Goal: Use online tool/utility: Utilize a website feature to perform a specific function

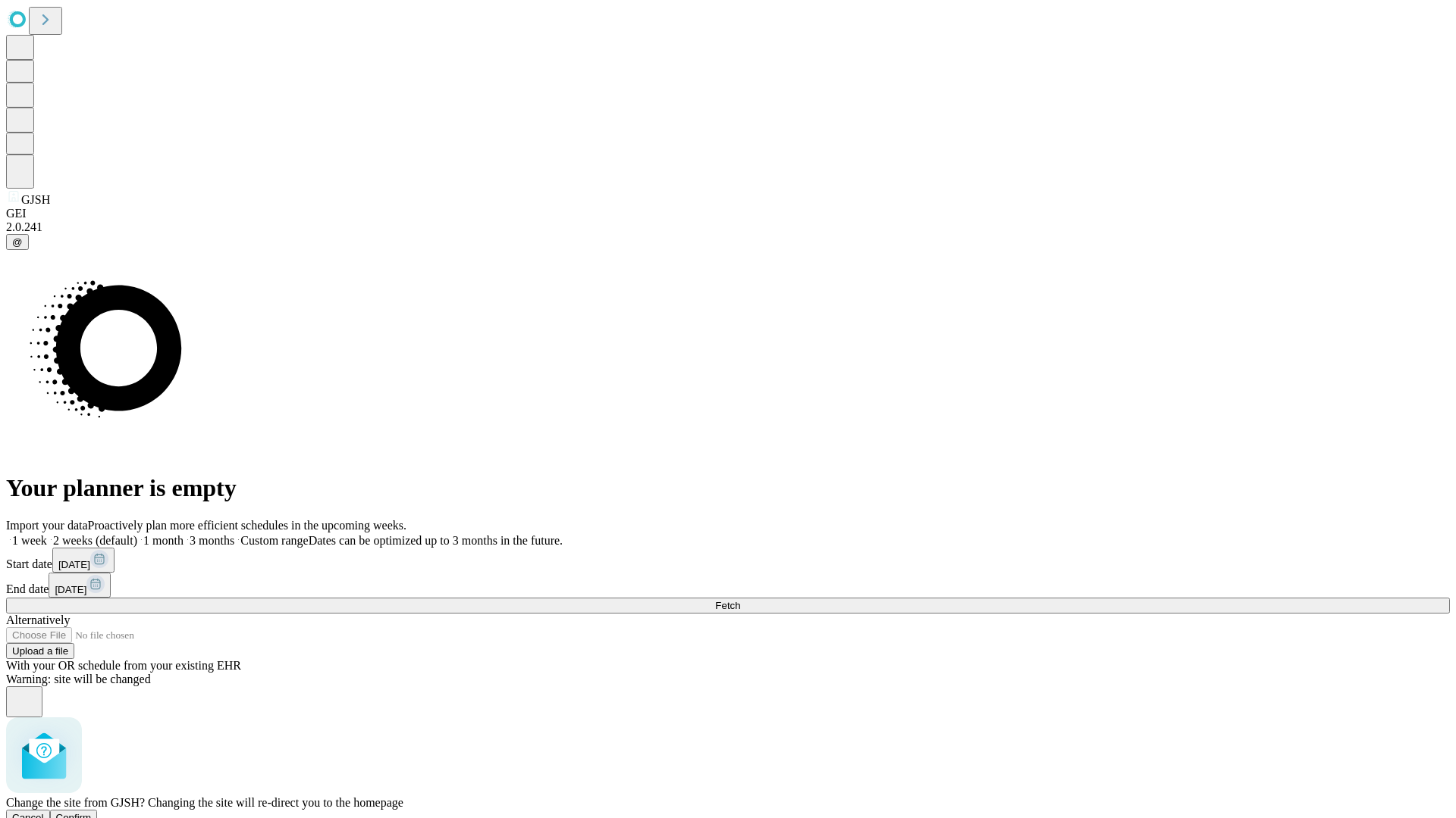
click at [91, 813] on span "Confirm" at bounding box center [74, 818] width 36 height 11
click at [137, 535] on label "2 weeks (default)" at bounding box center [92, 541] width 90 height 13
click at [740, 600] on span "Fetch" at bounding box center [727, 606] width 25 height 11
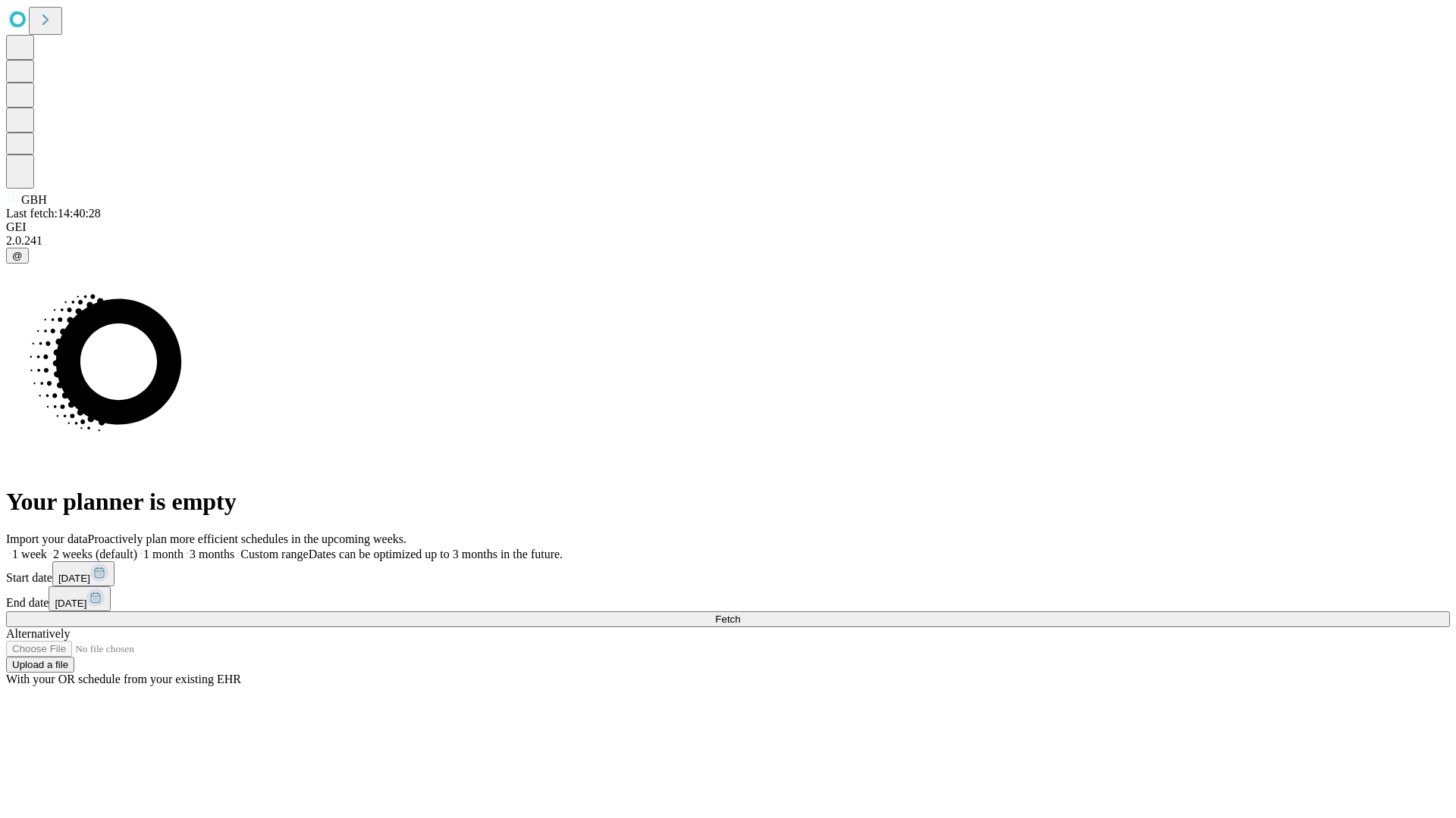
click at [137, 548] on label "2 weeks (default)" at bounding box center [92, 554] width 90 height 13
click at [740, 614] on span "Fetch" at bounding box center [727, 619] width 25 height 11
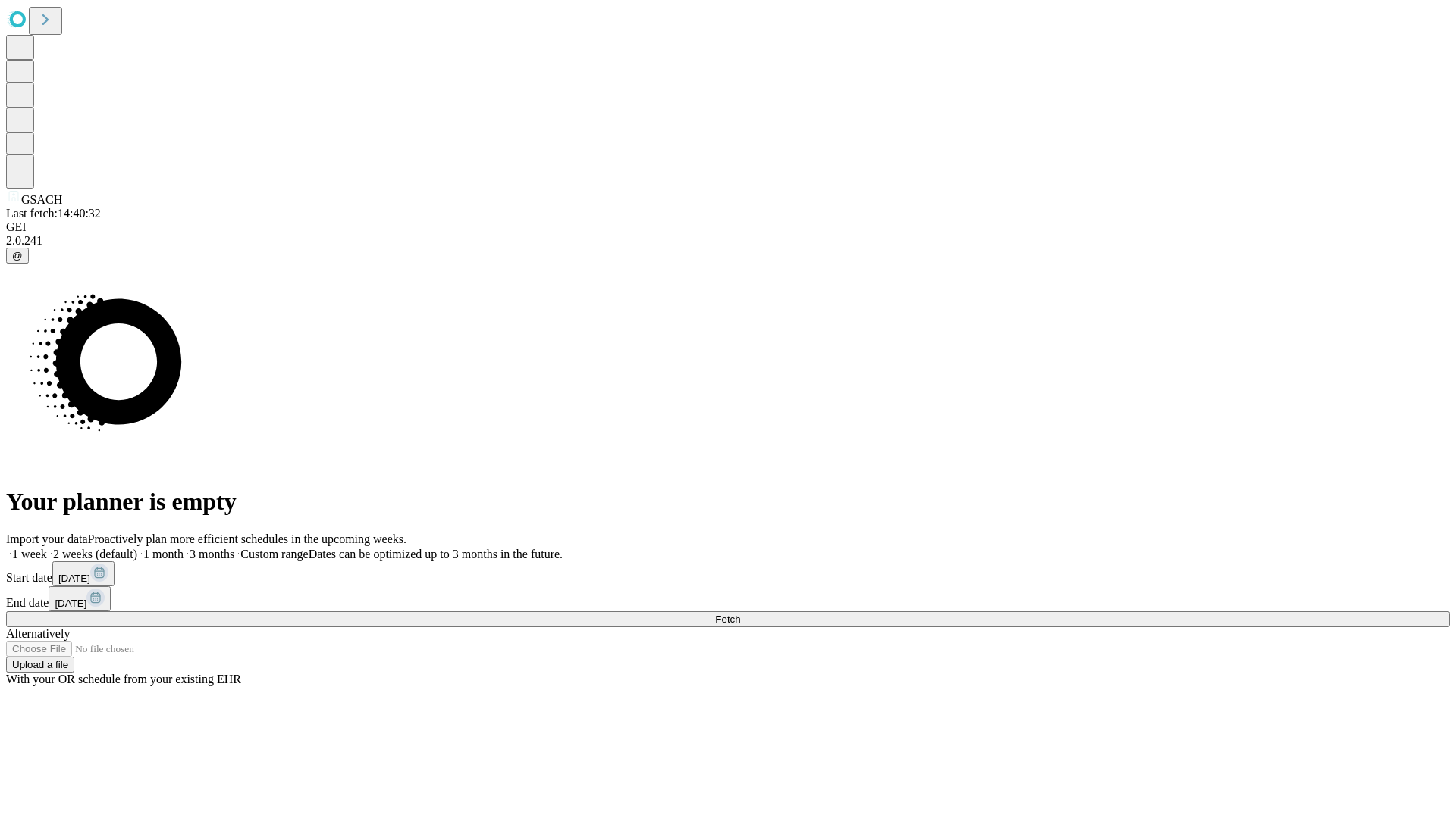
click at [137, 548] on label "2 weeks (default)" at bounding box center [92, 554] width 90 height 13
click at [740, 614] on span "Fetch" at bounding box center [727, 619] width 25 height 11
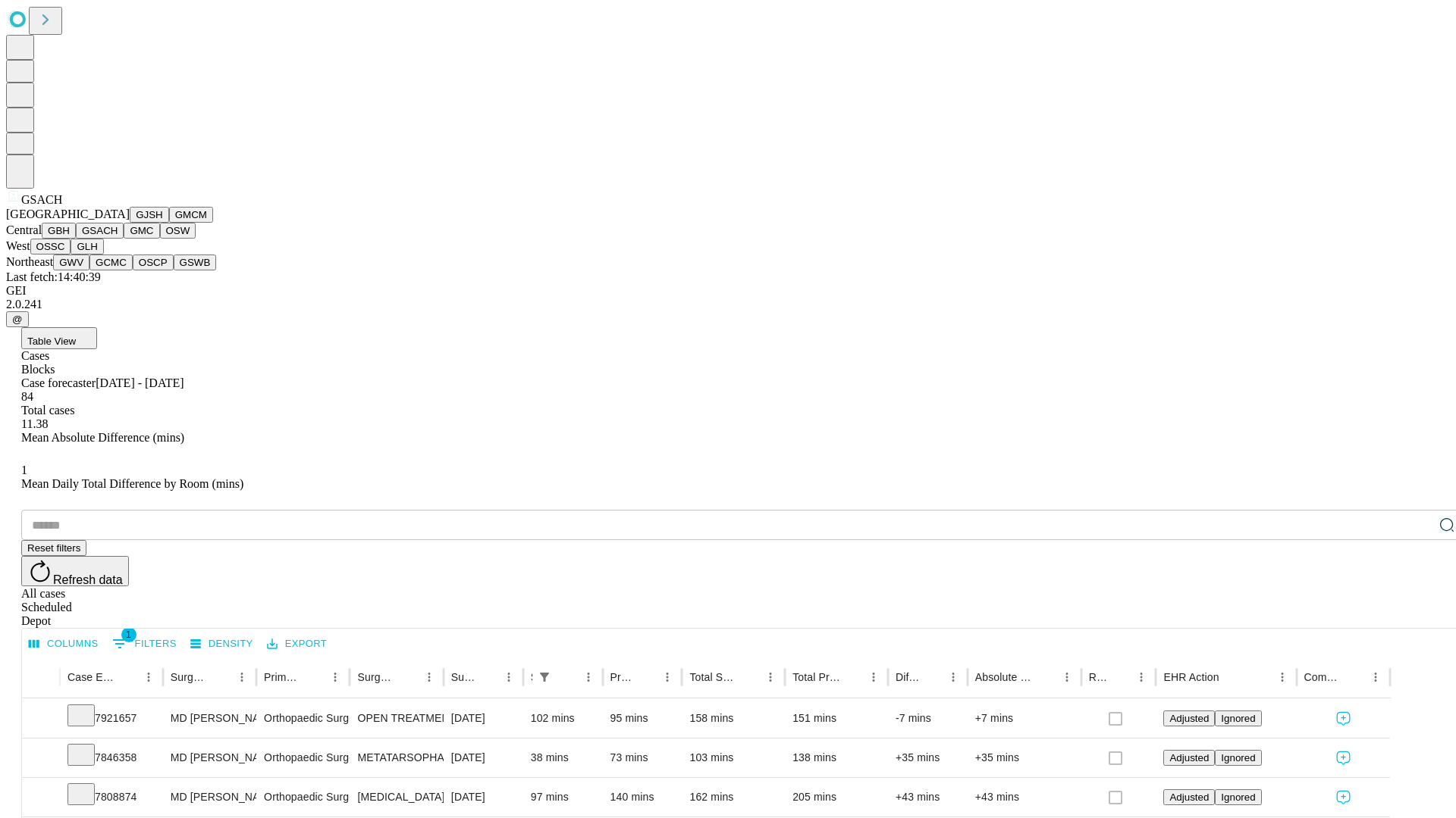
click at [124, 239] on button "GMC" at bounding box center [141, 231] width 36 height 16
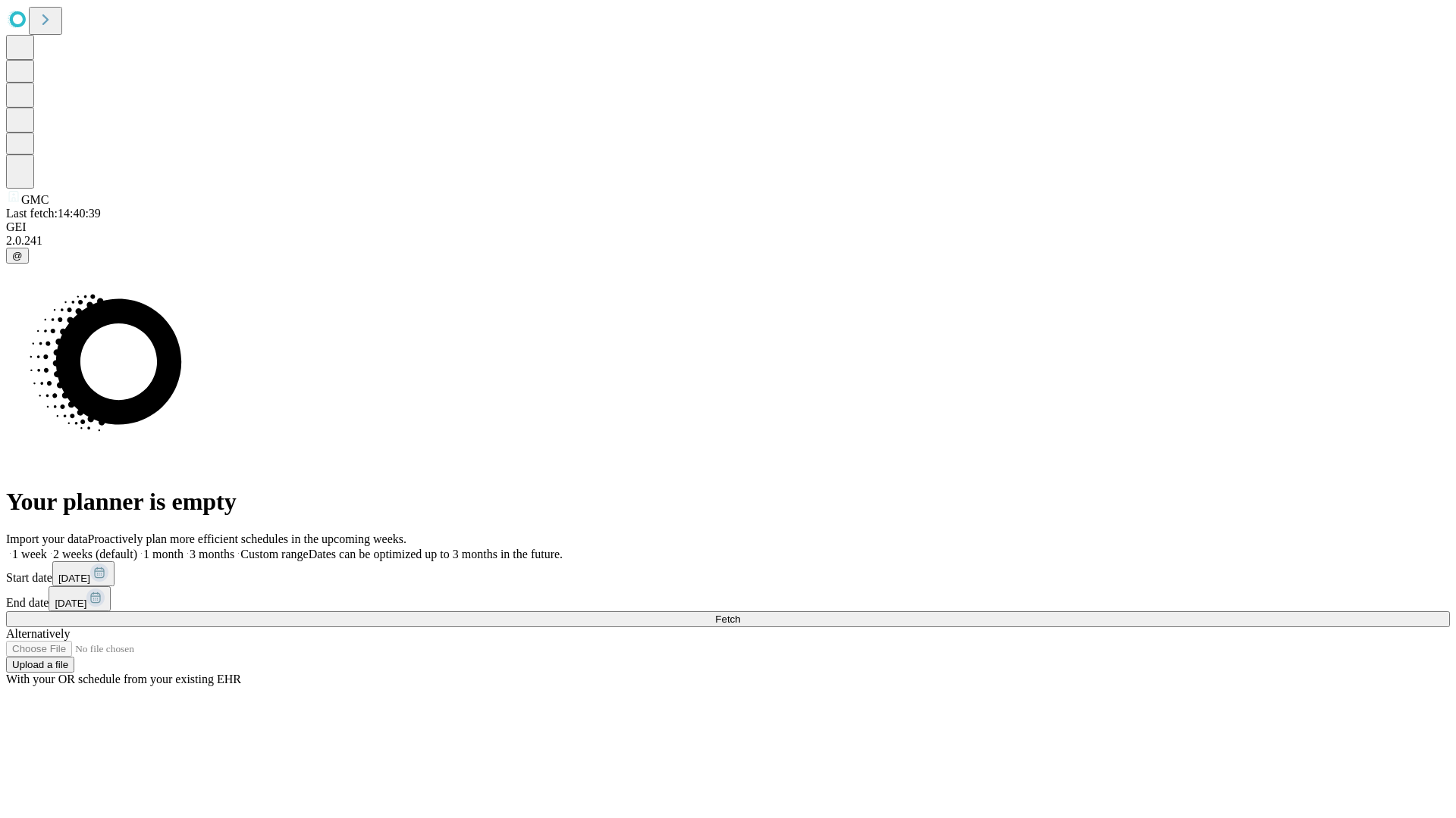
click at [137, 548] on label "2 weeks (default)" at bounding box center [92, 554] width 90 height 13
click at [740, 614] on span "Fetch" at bounding box center [727, 619] width 25 height 11
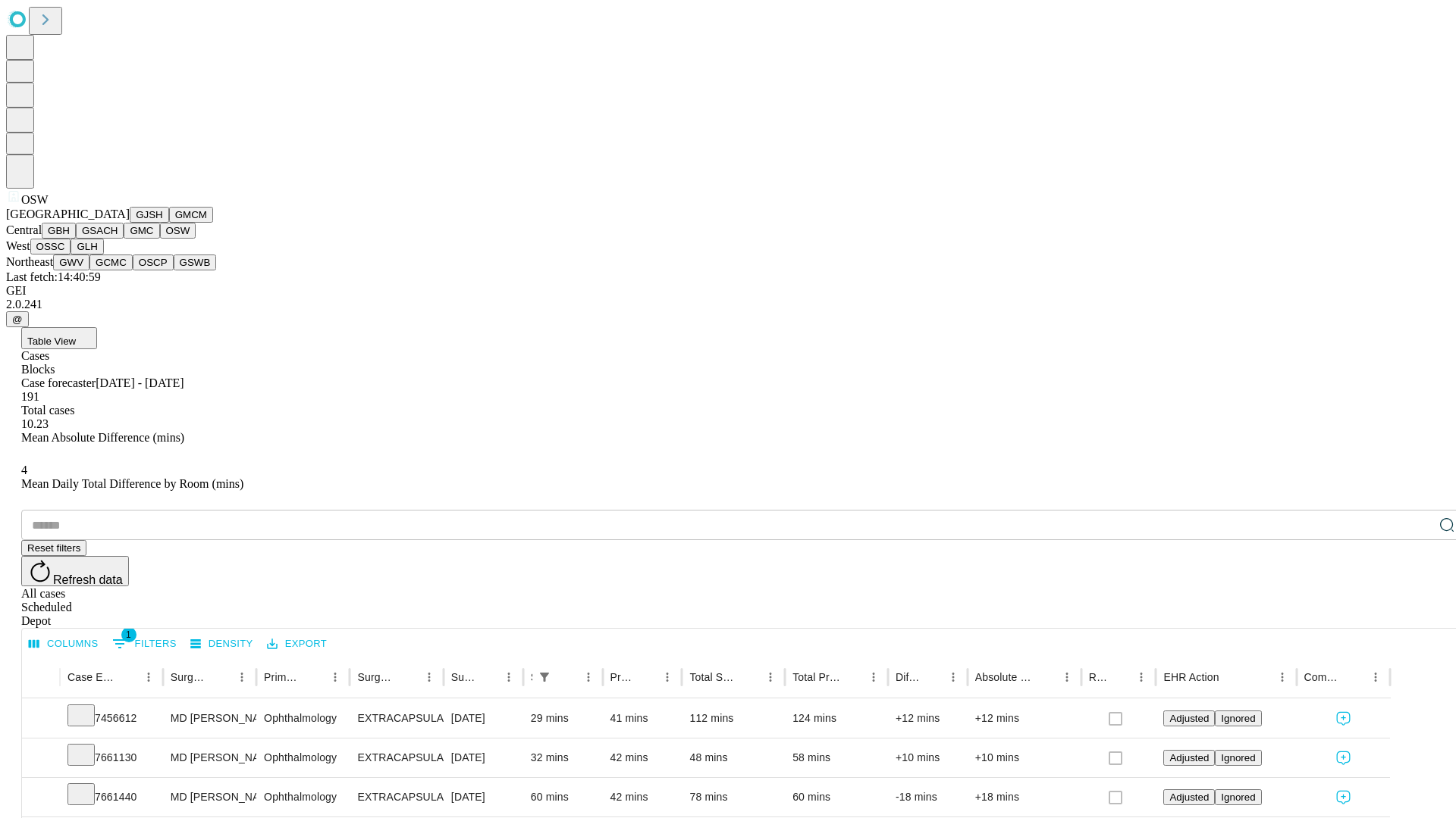
click at [71, 255] on button "OSSC" at bounding box center [51, 247] width 41 height 16
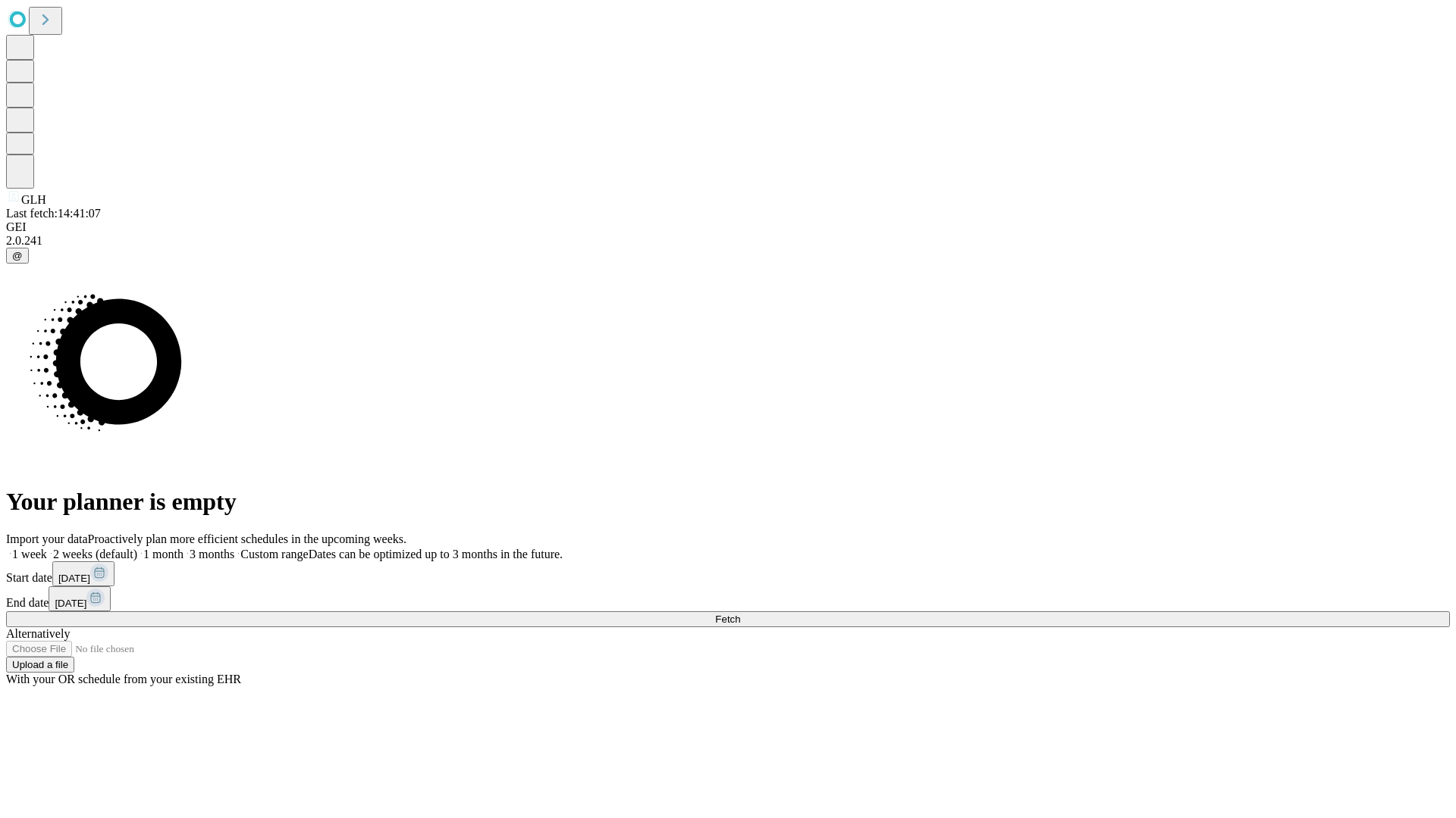
click at [137, 548] on label "2 weeks (default)" at bounding box center [92, 554] width 90 height 13
click at [740, 614] on span "Fetch" at bounding box center [727, 619] width 25 height 11
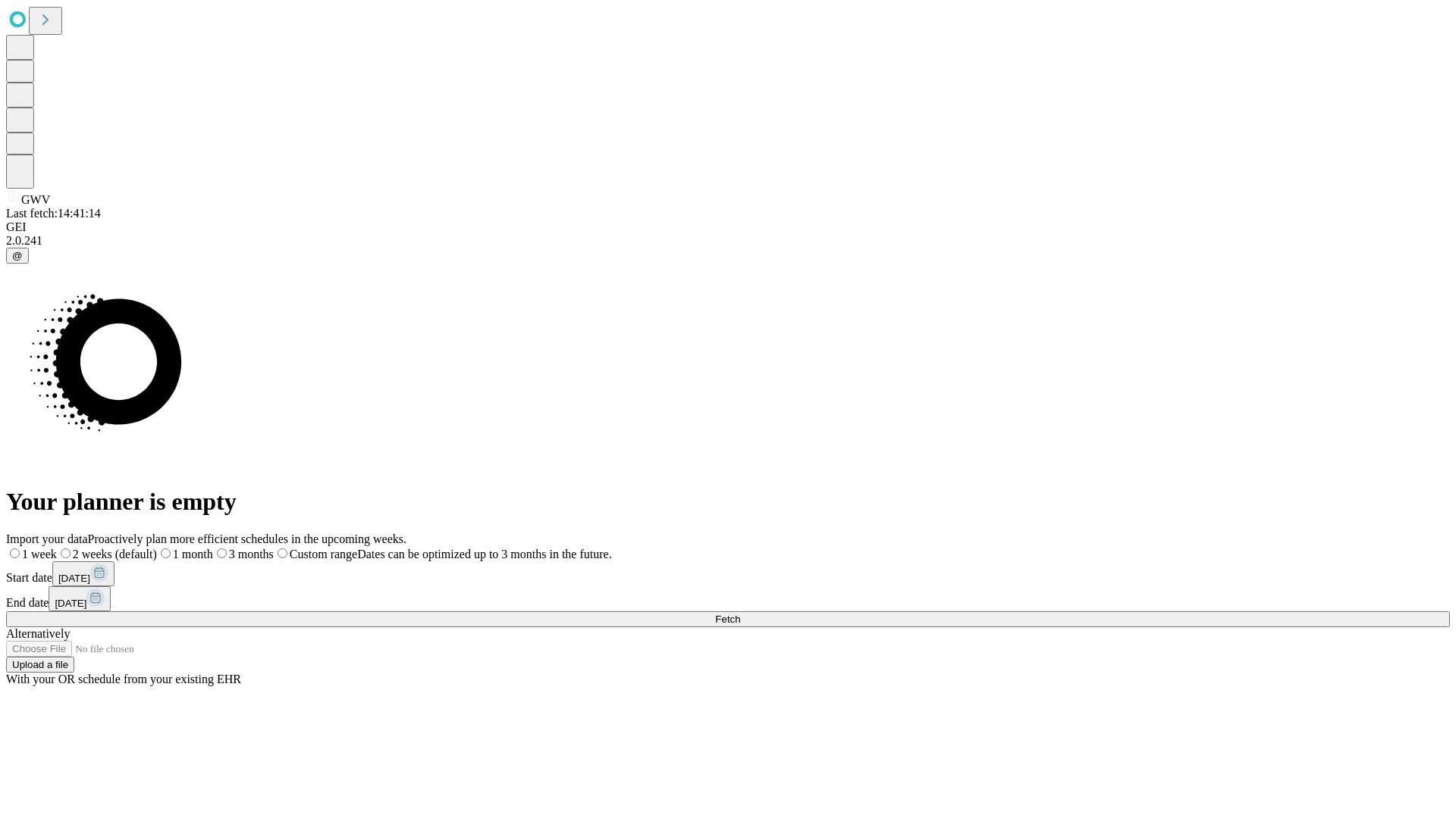
click at [740, 614] on span "Fetch" at bounding box center [727, 619] width 25 height 11
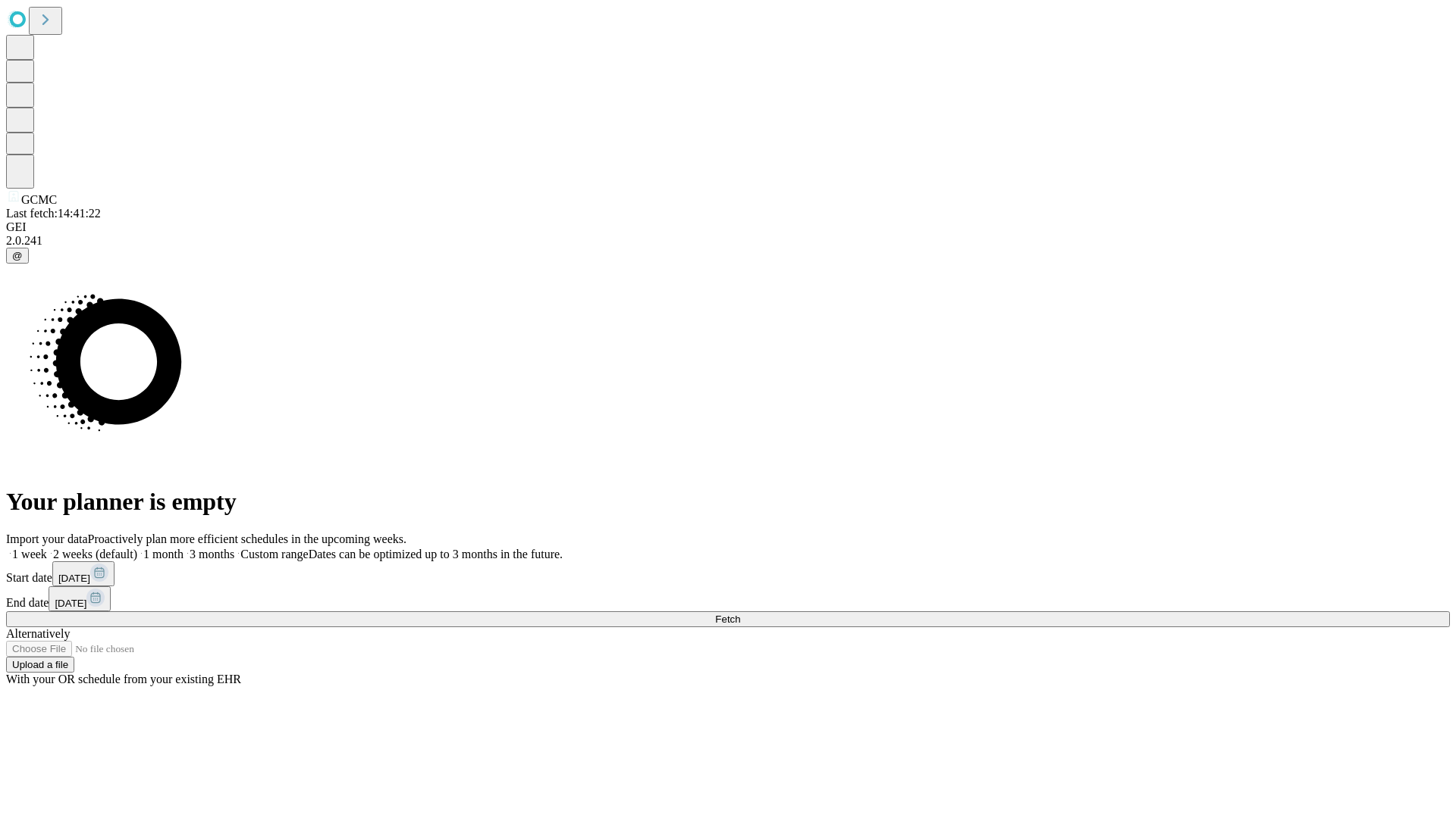
click at [137, 548] on label "2 weeks (default)" at bounding box center [92, 554] width 90 height 13
click at [740, 614] on span "Fetch" at bounding box center [727, 619] width 25 height 11
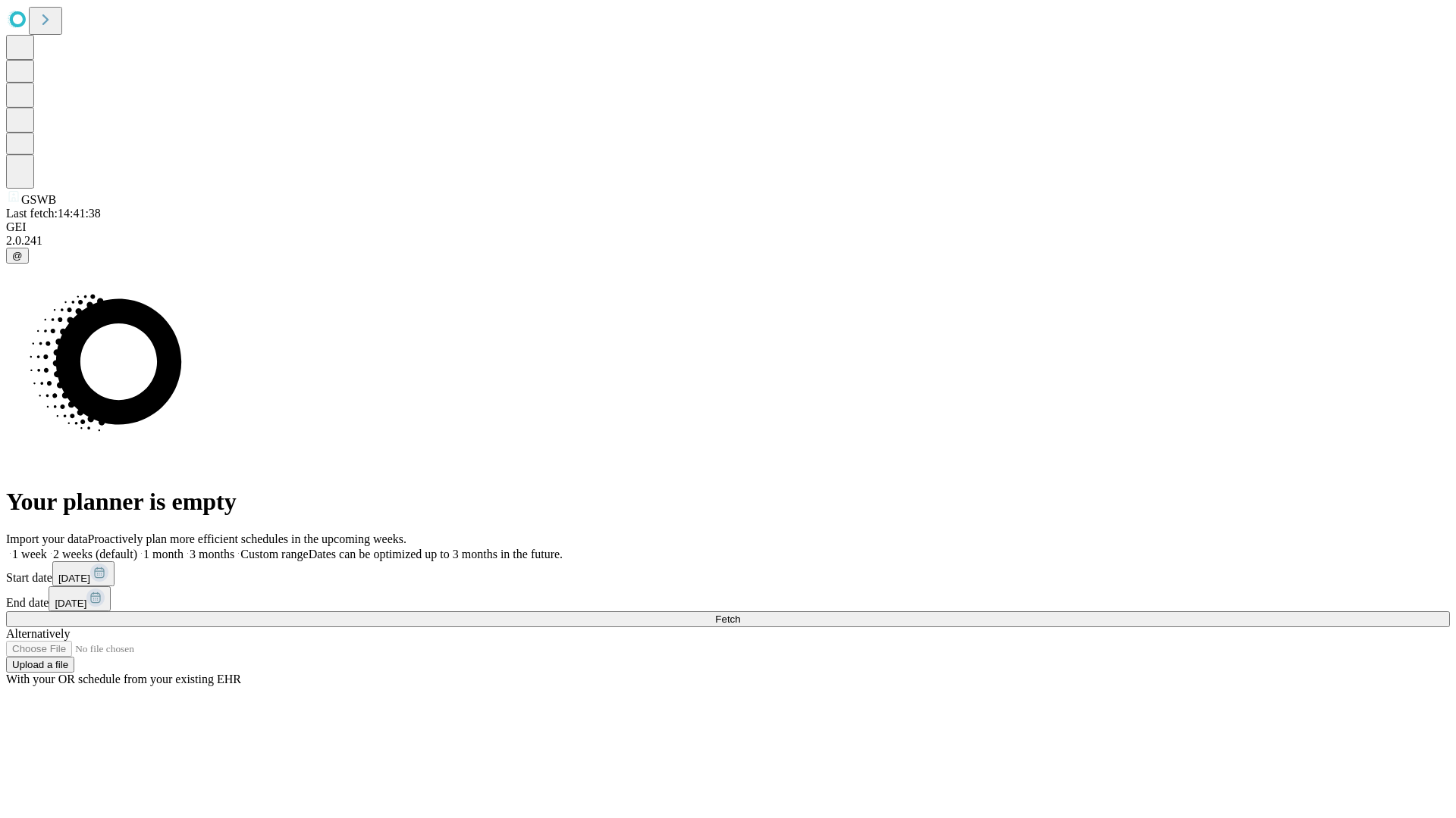
click at [137, 548] on label "2 weeks (default)" at bounding box center [92, 554] width 90 height 13
click at [740, 614] on span "Fetch" at bounding box center [727, 619] width 25 height 11
